Goal: Task Accomplishment & Management: Manage account settings

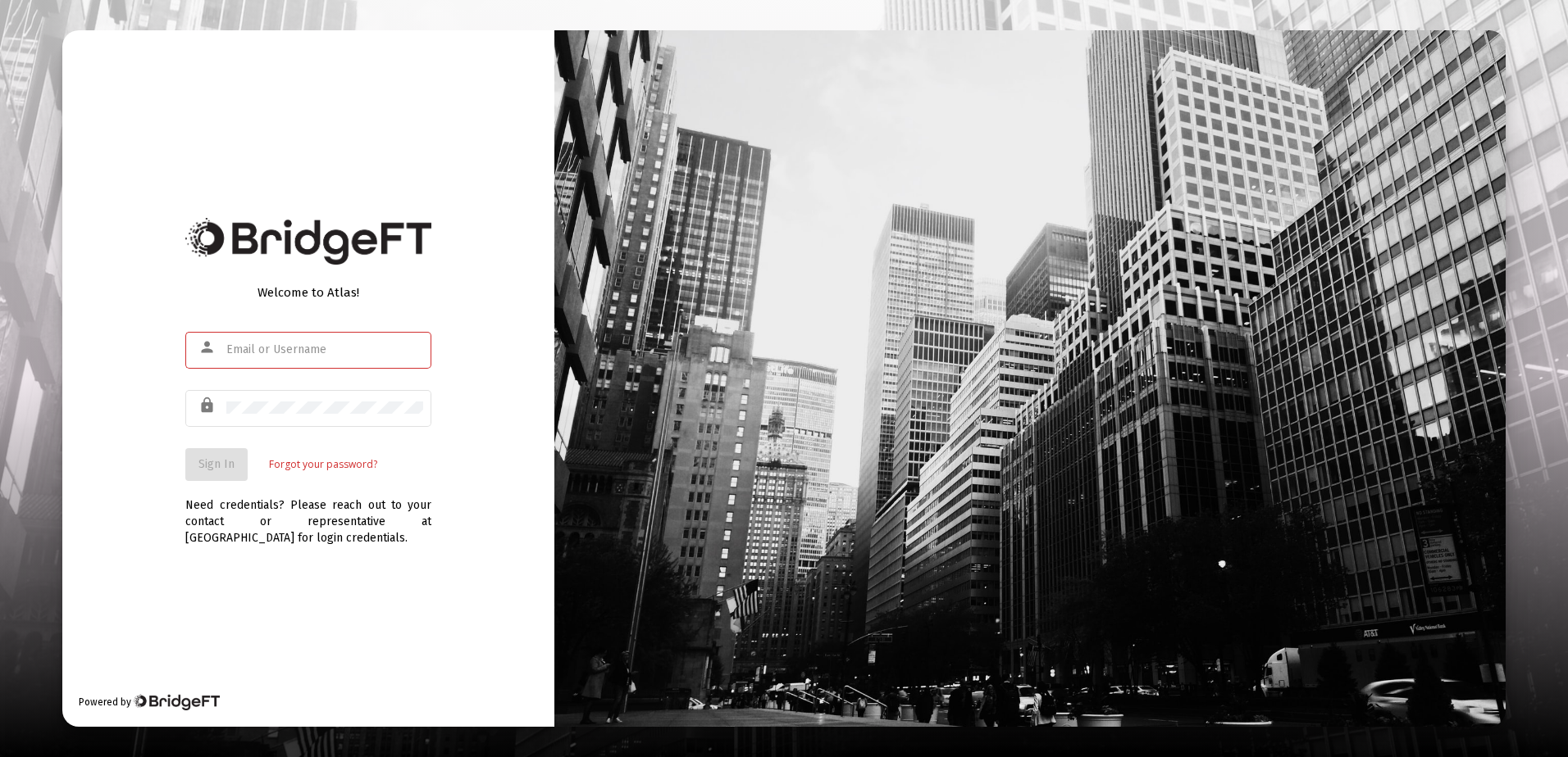
type input "[PERSON_NAME][EMAIL_ADDRESS][DOMAIN_NAME]"
click at [349, 574] on div "Welcome to Atlas! person [PERSON_NAME][EMAIL_ADDRESS][DOMAIN_NAME] lock Sign In…" at bounding box center [308, 379] width 492 height 697
click at [211, 459] on span "Sign In" at bounding box center [216, 464] width 36 height 14
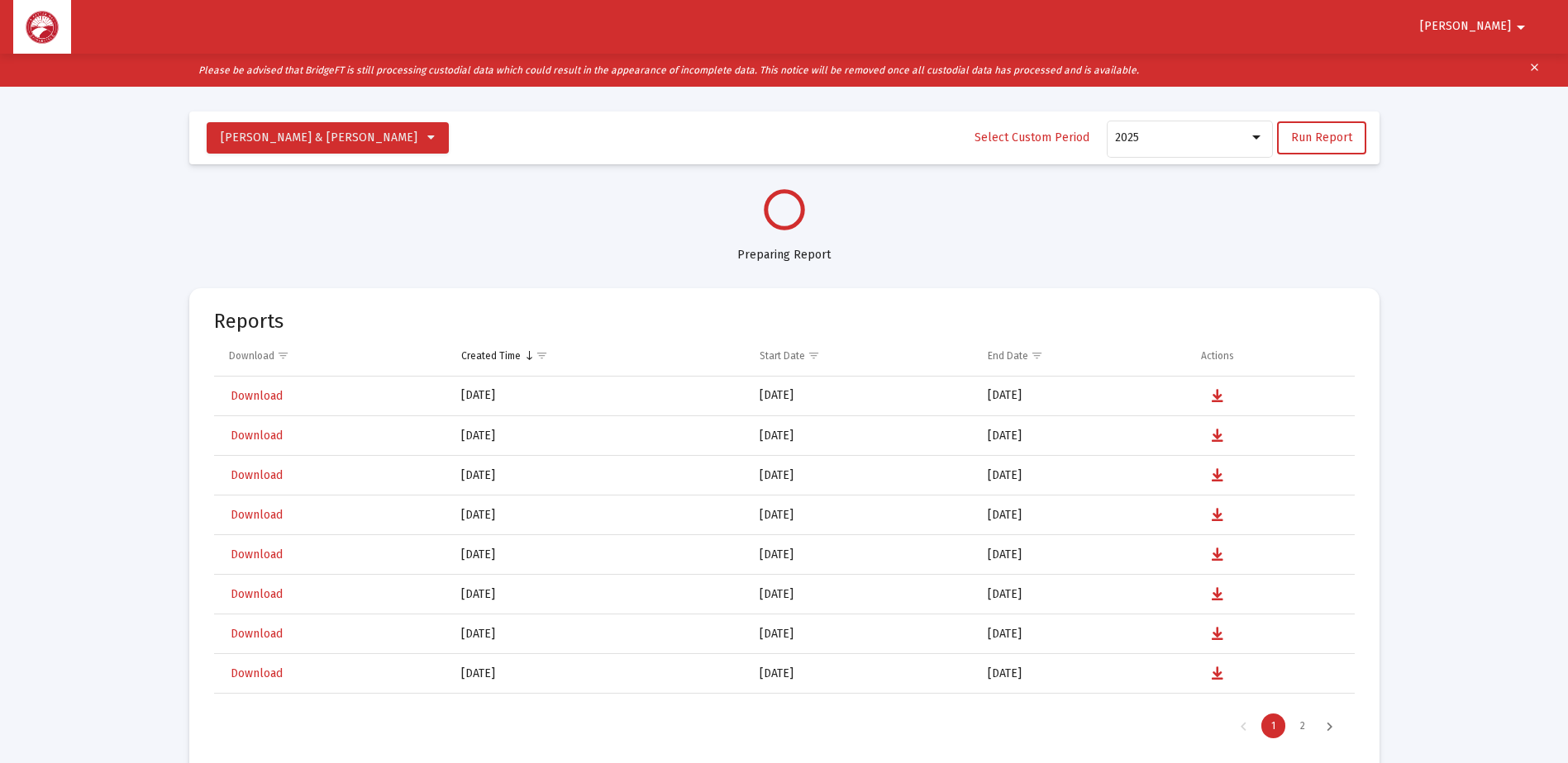
select select "View all"
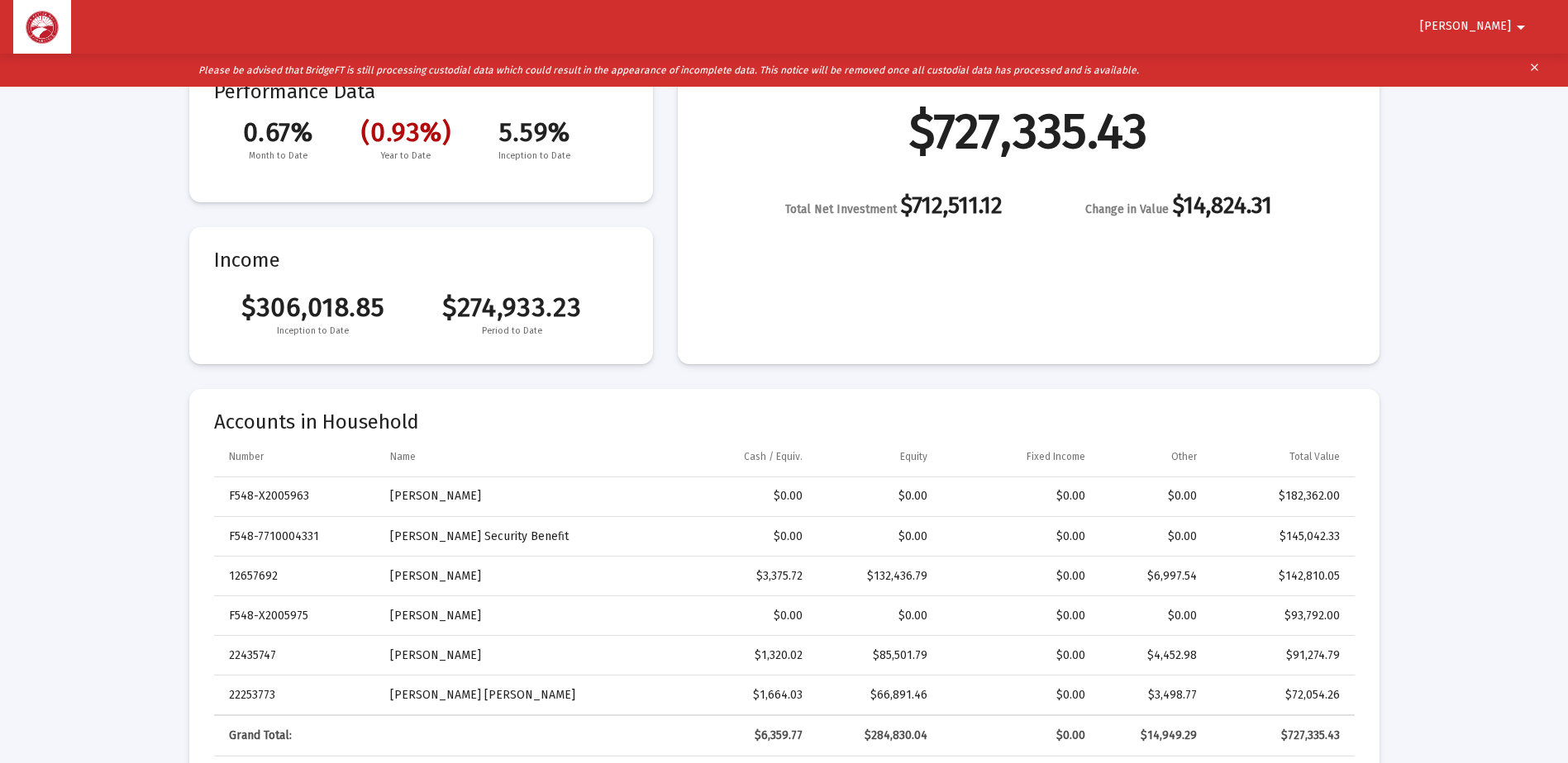
scroll to position [248, 0]
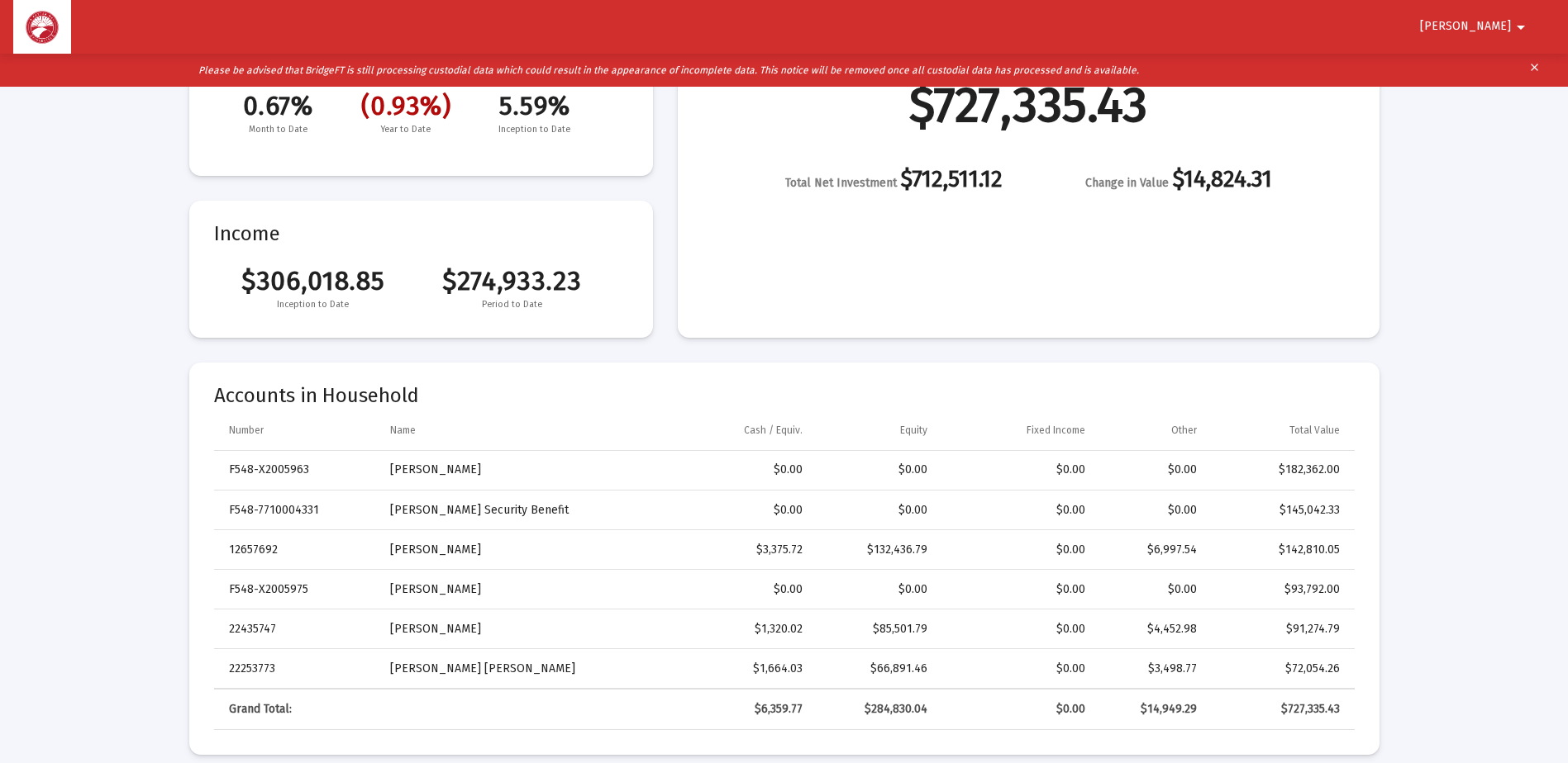
click at [1500, 23] on span "[PERSON_NAME]" at bounding box center [1466, 27] width 91 height 14
click at [1496, 70] on button "Logout" at bounding box center [1500, 70] width 93 height 39
